Goal: Navigation & Orientation: Find specific page/section

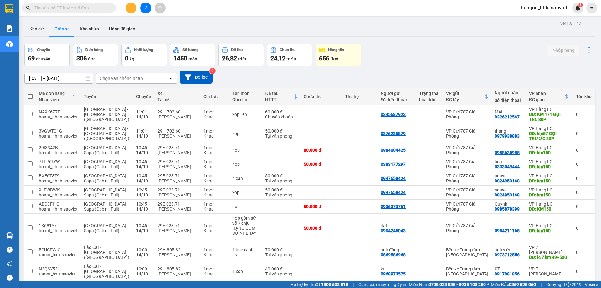
click at [112, 80] on div "Chọn văn phòng nhận" at bounding box center [121, 78] width 43 height 6
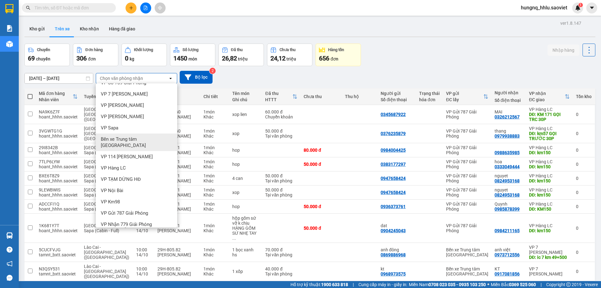
scroll to position [30, 0]
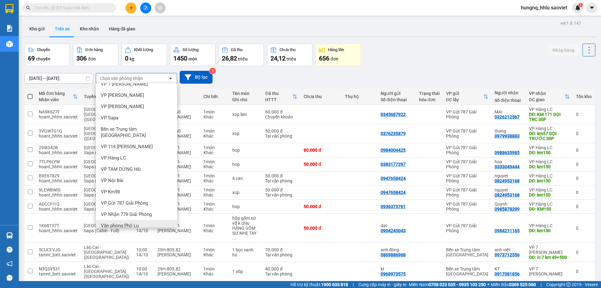
click at [106, 222] on div "Văn phòng Phố Lu" at bounding box center [136, 225] width 81 height 11
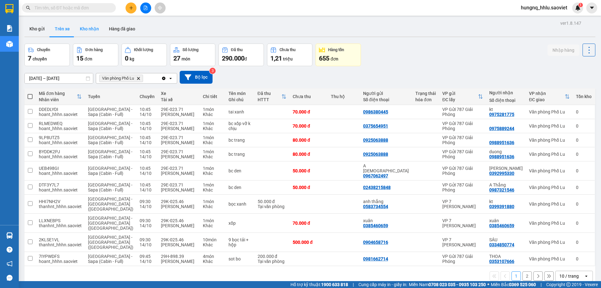
click at [80, 26] on button "Kho nhận" at bounding box center [89, 28] width 29 height 15
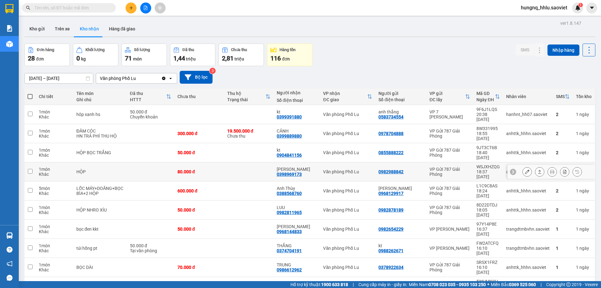
scroll to position [29, 0]
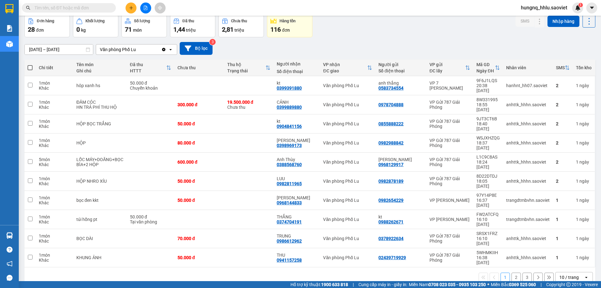
click at [514, 272] on button "2" at bounding box center [516, 276] width 9 height 9
